Goal: Task Accomplishment & Management: Complete application form

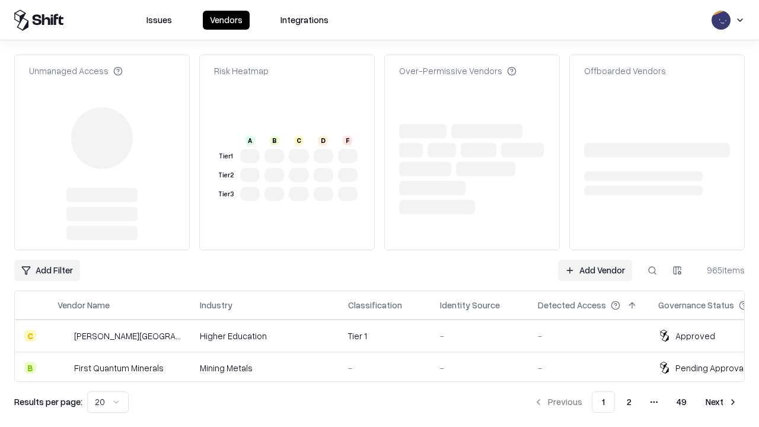
click at [594, 260] on link "Add Vendor" at bounding box center [595, 270] width 74 height 21
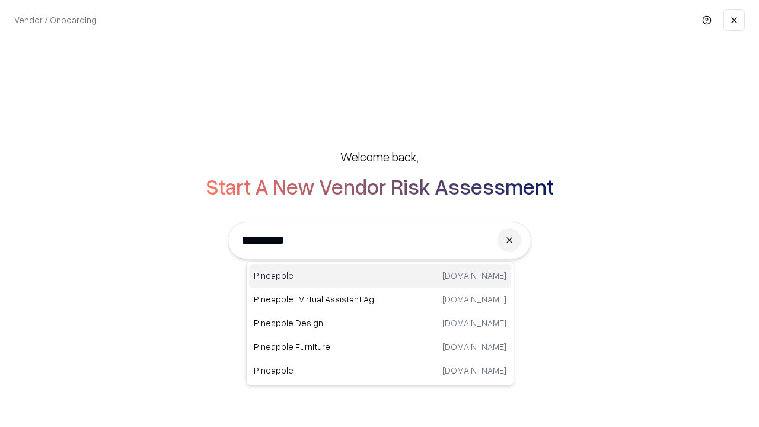
click at [380, 276] on div "Pineapple [DOMAIN_NAME]" at bounding box center [380, 276] width 262 height 24
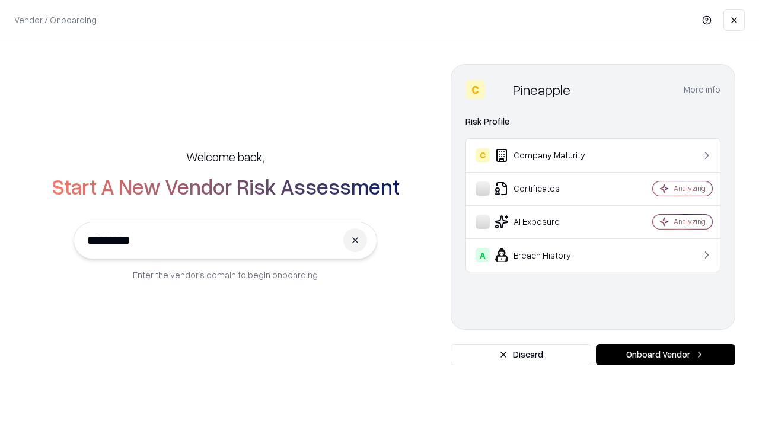
type input "*********"
click at [665, 354] on button "Onboard Vendor" at bounding box center [665, 354] width 139 height 21
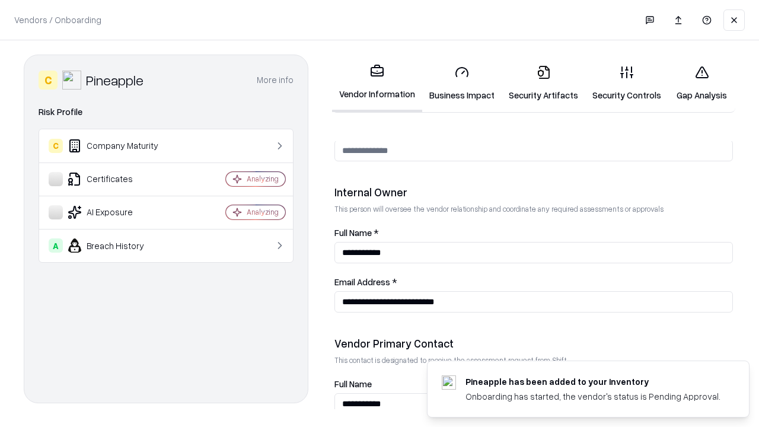
scroll to position [614, 0]
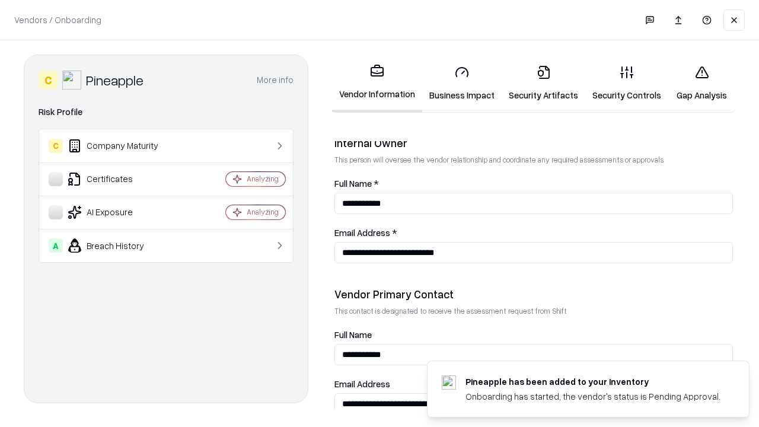
click at [462, 83] on link "Business Impact" at bounding box center [461, 83] width 79 height 55
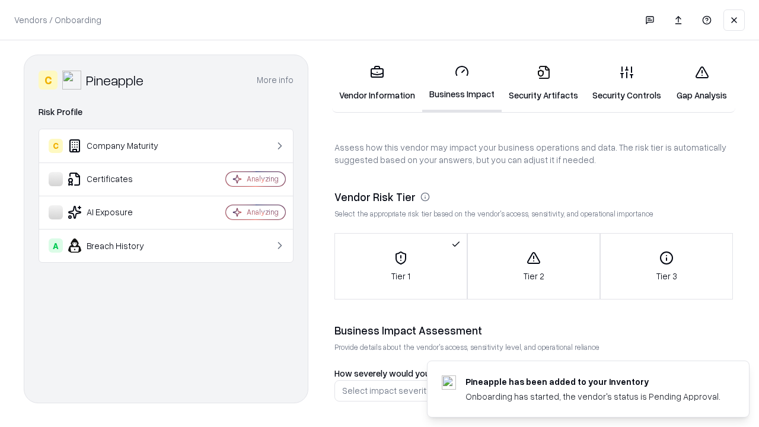
click at [543, 83] on link "Security Artifacts" at bounding box center [543, 83] width 84 height 55
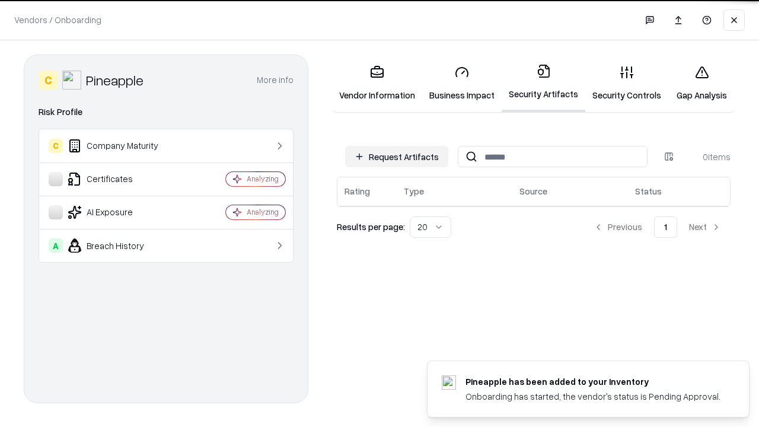
click at [396, 155] on button "Request Artifacts" at bounding box center [396, 156] width 103 height 21
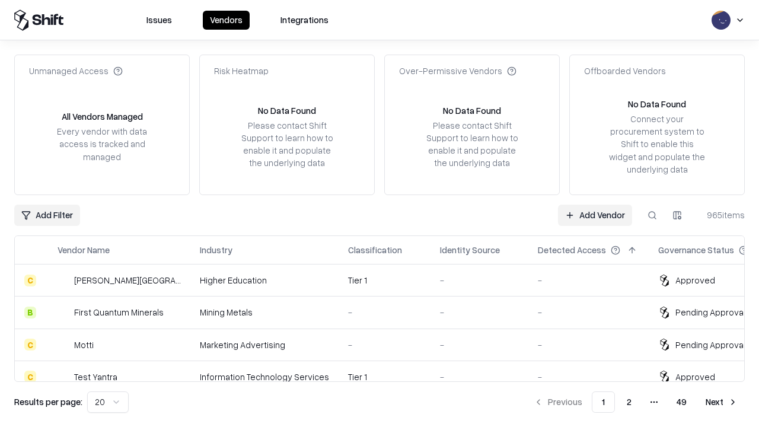
click at [594, 215] on link "Add Vendor" at bounding box center [595, 214] width 74 height 21
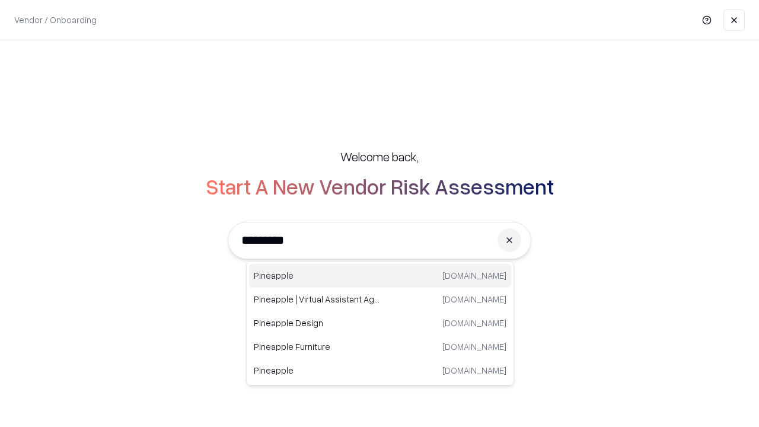
click at [380, 276] on div "Pineapple [DOMAIN_NAME]" at bounding box center [380, 276] width 262 height 24
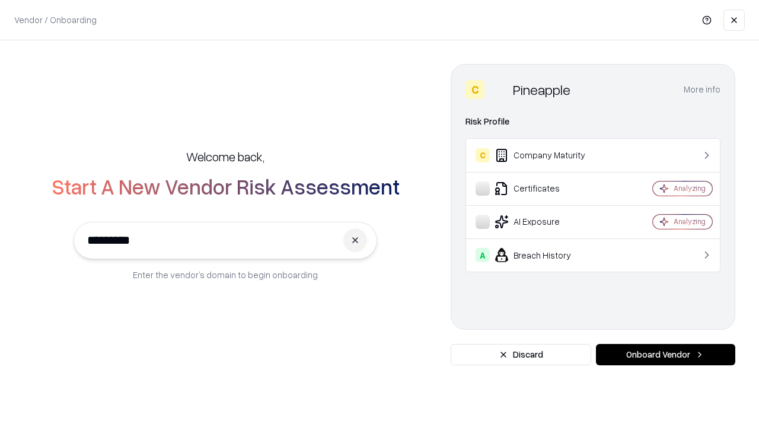
type input "*********"
click at [665, 354] on button "Onboard Vendor" at bounding box center [665, 354] width 139 height 21
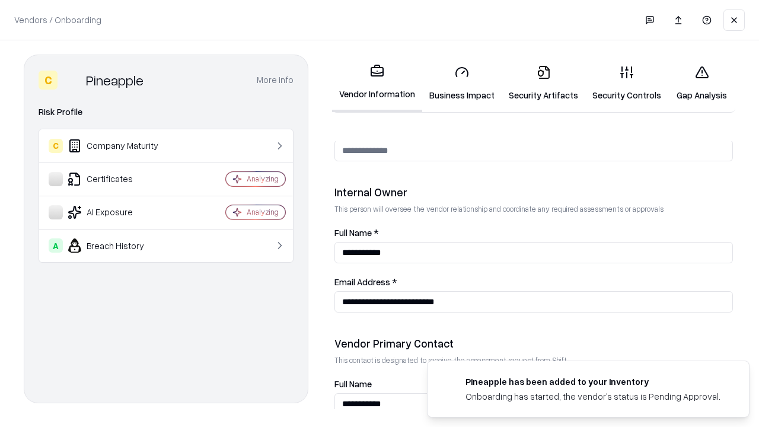
scroll to position [614, 0]
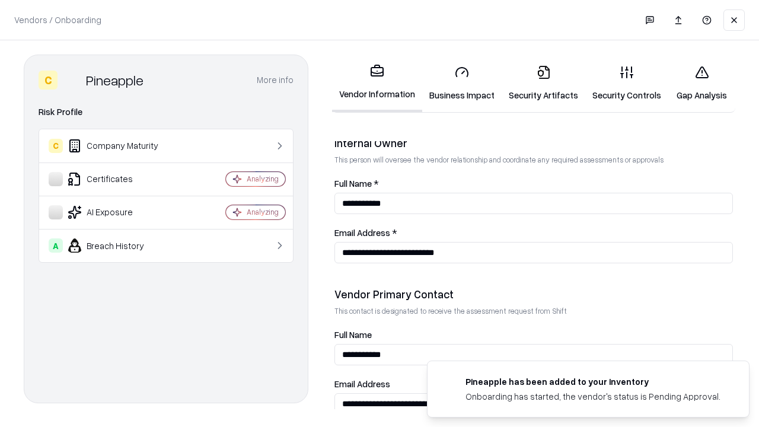
click at [701, 83] on link "Gap Analysis" at bounding box center [701, 83] width 67 height 55
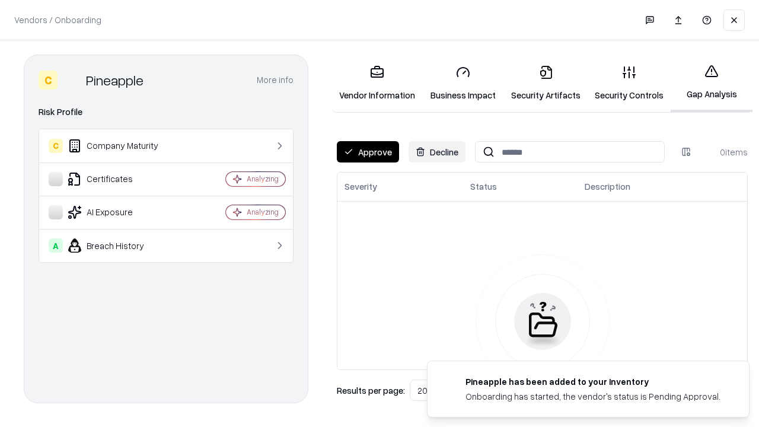
click at [367, 152] on button "Approve" at bounding box center [368, 151] width 62 height 21
